Goal: Task Accomplishment & Management: Complete application form

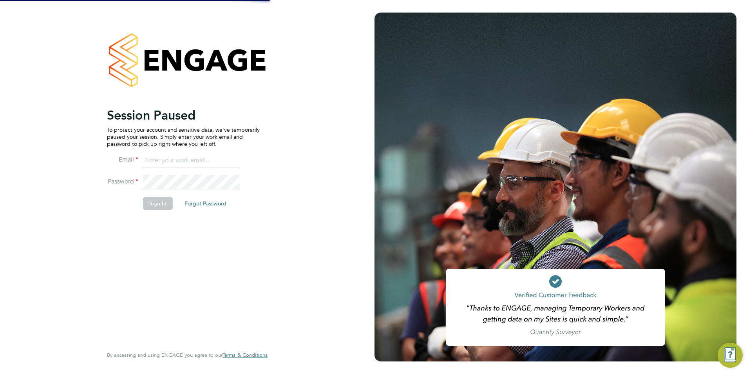
type input "laura.millward@reed.com"
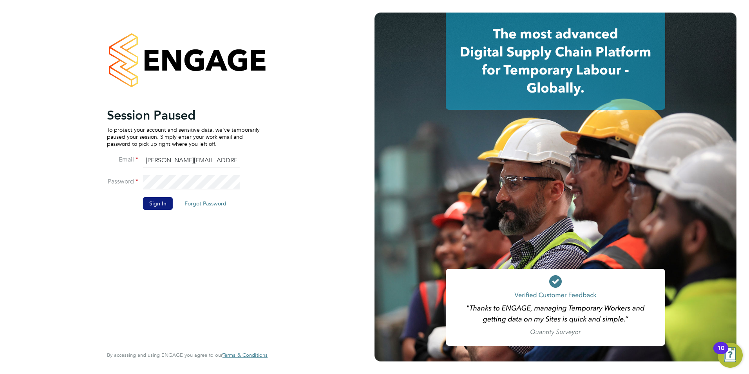
click at [153, 202] on button "Sign In" at bounding box center [158, 203] width 30 height 13
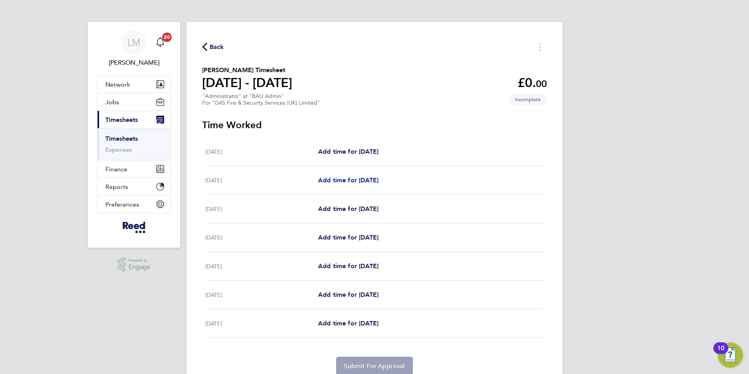
click at [329, 181] on span "Add time for [DATE]" at bounding box center [348, 179] width 60 height 7
select select "30"
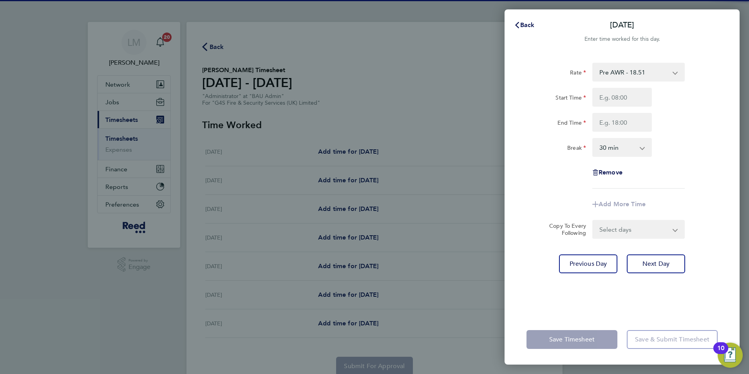
drag, startPoint x: 635, startPoint y: 76, endPoint x: 629, endPoint y: 82, distance: 8.3
click at [635, 76] on select "Pre AWR - 18.51" at bounding box center [633, 71] width 81 height 17
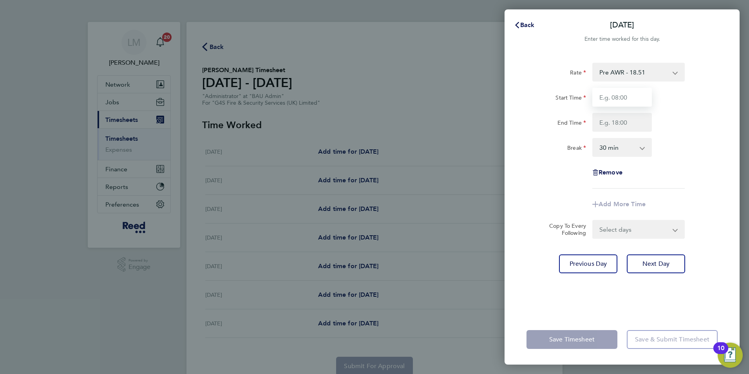
click at [618, 95] on input "Start Time" at bounding box center [622, 97] width 60 height 19
type input "08:30"
type input "17:00"
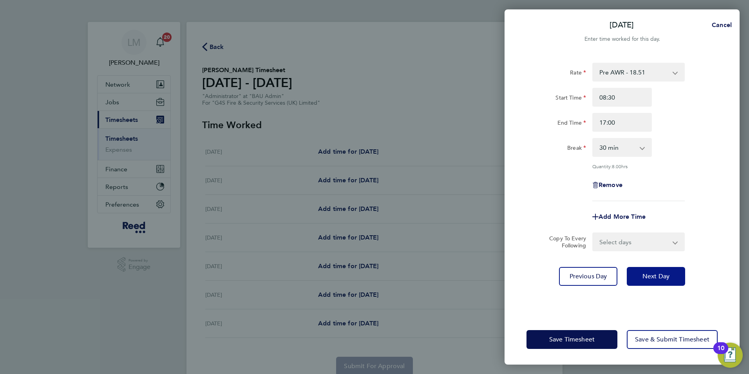
click at [674, 274] on button "Next Day" at bounding box center [656, 276] width 58 height 19
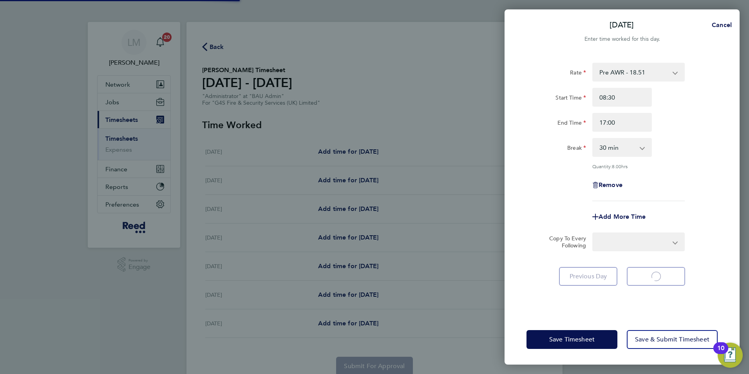
select select "30"
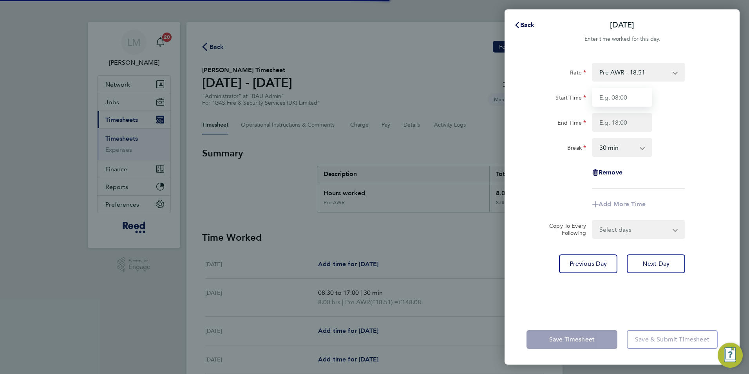
click at [621, 101] on input "Start Time" at bounding box center [622, 97] width 60 height 19
type input "08:30"
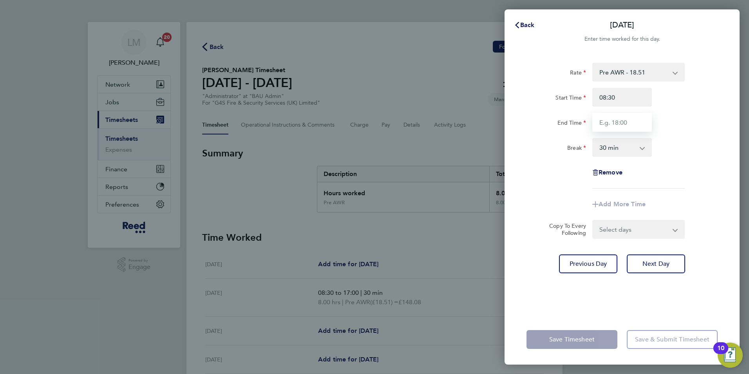
type input "17:00"
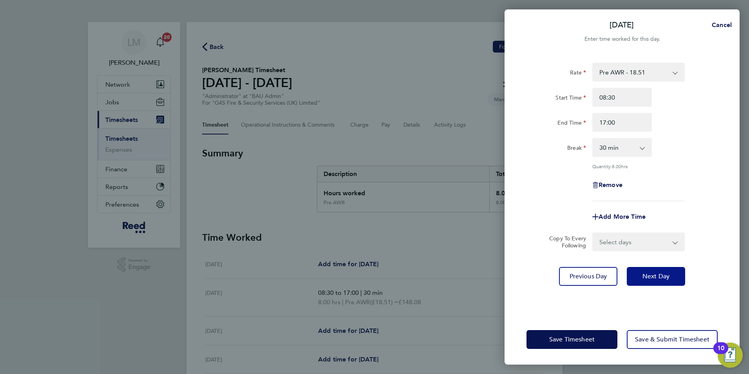
click at [670, 275] on button "Next Day" at bounding box center [656, 276] width 58 height 19
select select "30"
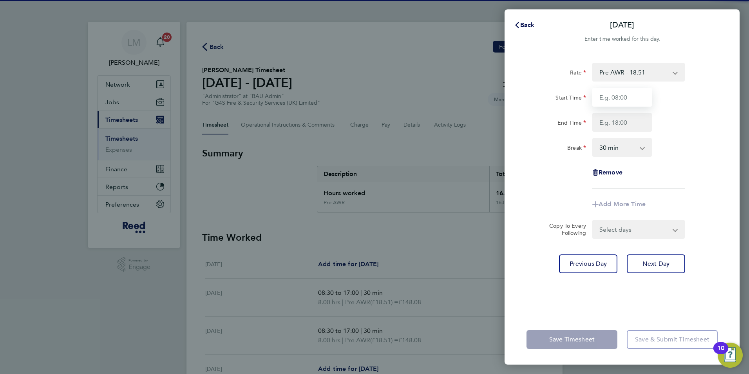
drag, startPoint x: 613, startPoint y: 96, endPoint x: 613, endPoint y: 102, distance: 5.5
click at [613, 96] on input "Start Time" at bounding box center [622, 97] width 60 height 19
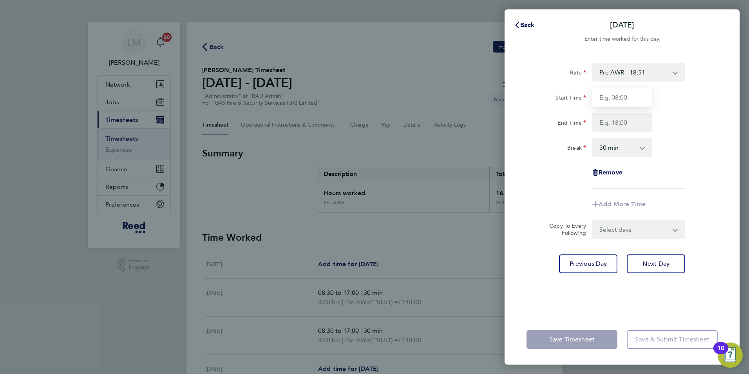
type input "08:30"
type input "17:00"
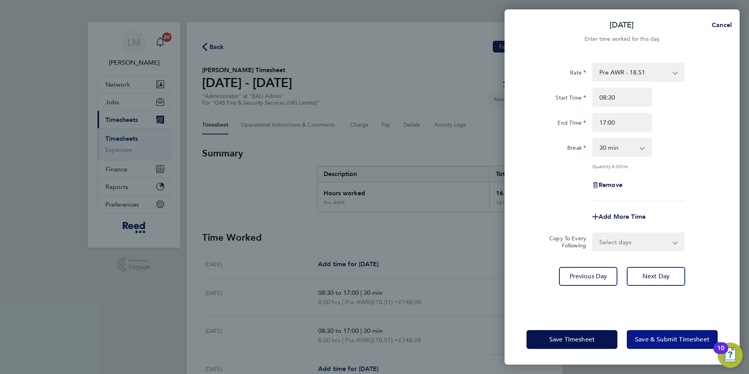
click at [673, 337] on span "Save & Submit Timesheet" at bounding box center [672, 339] width 74 height 8
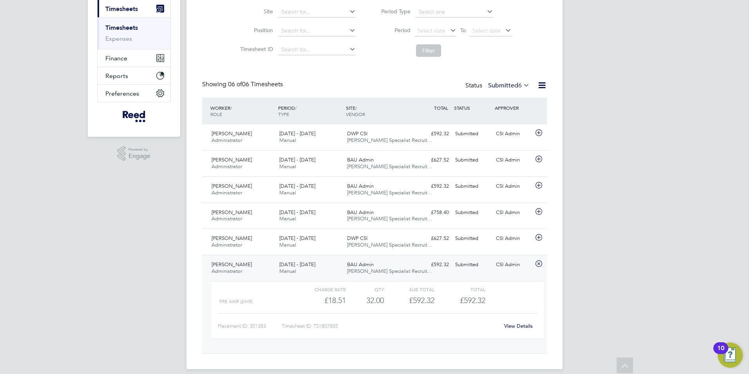
click at [595, 280] on div "LM Laura Millward Notifications 20 Applications: Network Team Members Businesse…" at bounding box center [374, 135] width 749 height 492
